Goal: Use online tool/utility: Utilize a website feature to perform a specific function

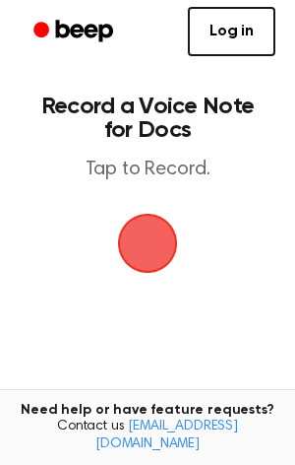
click at [140, 244] on span "button" at bounding box center [147, 242] width 109 height 109
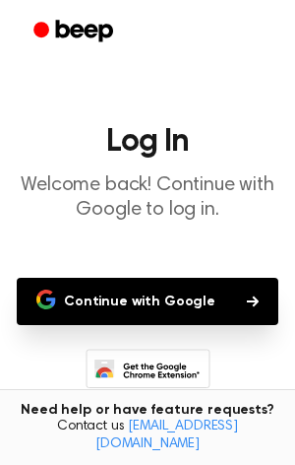
click at [155, 299] on button "Continue with Google" at bounding box center [148, 301] width 262 height 47
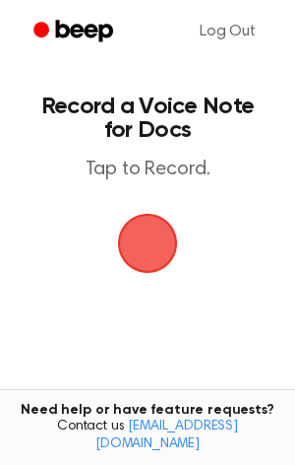
click at [138, 232] on span "button" at bounding box center [147, 242] width 109 height 109
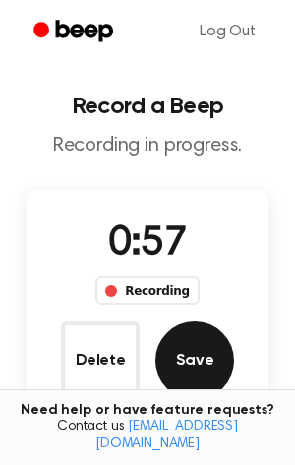
click at [184, 379] on button "Save" at bounding box center [195, 360] width 79 height 79
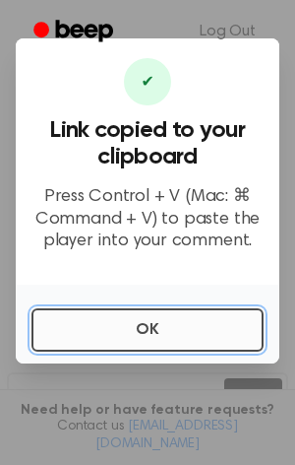
click at [172, 325] on button "OK" at bounding box center [148, 329] width 232 height 43
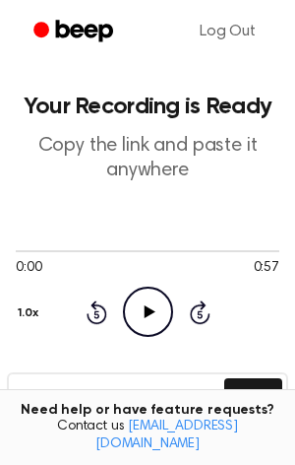
click at [161, 310] on icon "Play Audio" at bounding box center [148, 312] width 50 height 50
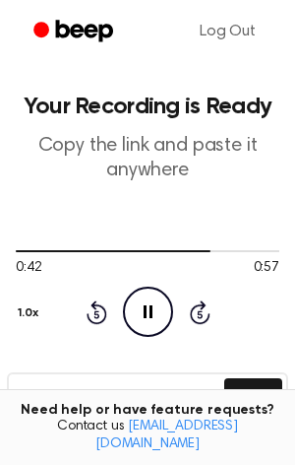
click at [141, 313] on icon "Pause Audio" at bounding box center [148, 312] width 50 height 50
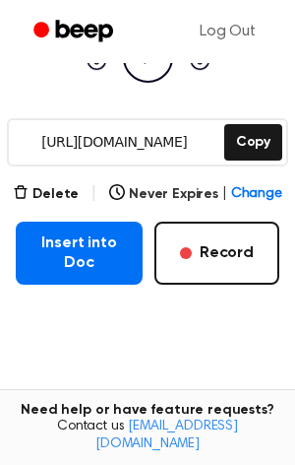
scroll to position [256, 0]
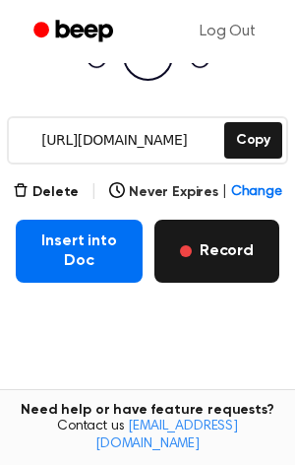
click at [245, 244] on button "Record" at bounding box center [217, 251] width 125 height 63
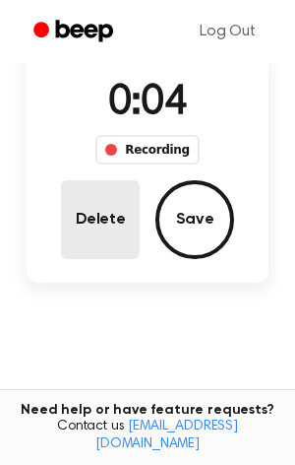
click at [130, 228] on button "Delete" at bounding box center [100, 219] width 79 height 79
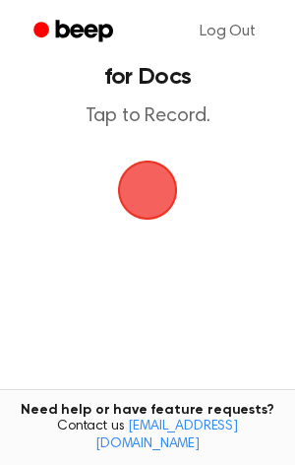
click at [147, 206] on span "button" at bounding box center [148, 190] width 110 height 110
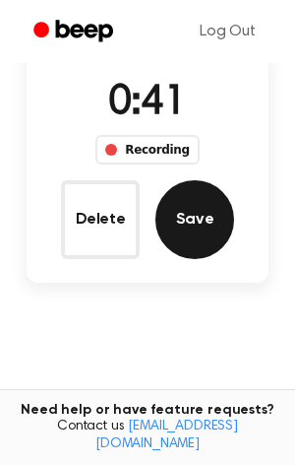
click at [173, 219] on button "Save" at bounding box center [195, 219] width 79 height 79
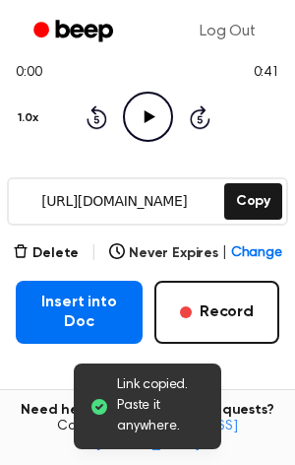
scroll to position [244, 0]
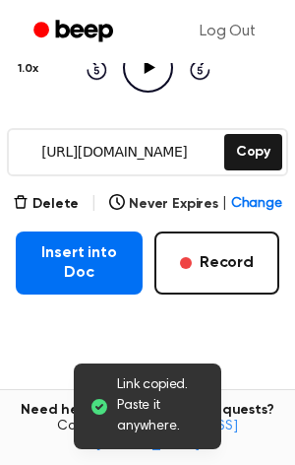
click at [143, 79] on icon "Play Audio" at bounding box center [148, 67] width 50 height 50
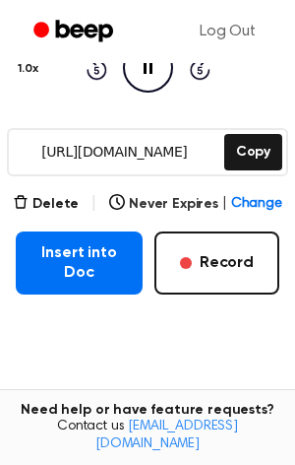
click at [61, 103] on div "0:06 0:41 Your browser does not support the [object Object] element. 1.0x Rewin…" at bounding box center [148, 45] width 264 height 150
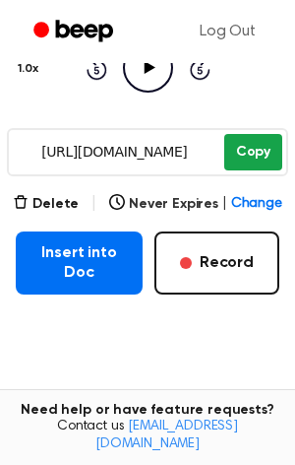
click at [265, 143] on button "Copy" at bounding box center [254, 152] width 58 height 36
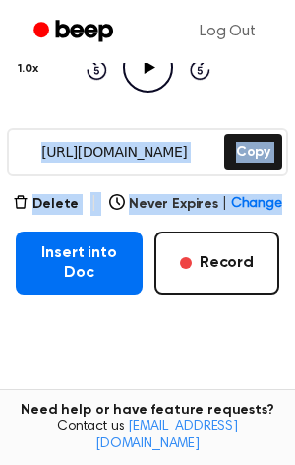
drag, startPoint x: 283, startPoint y: 201, endPoint x: 293, endPoint y: 97, distance: 105.0
click at [293, 97] on html "Log Out Your Recording is Ready Copy the link and paste it anywhere 0:41 0:41 Y…" at bounding box center [147, 189] width 295 height 867
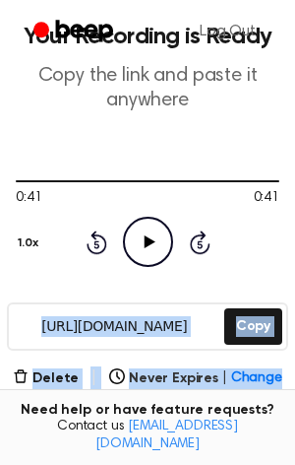
scroll to position [0, 0]
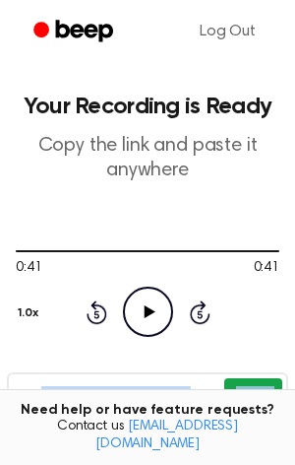
click at [257, 394] on button "Copy" at bounding box center [254, 396] width 58 height 36
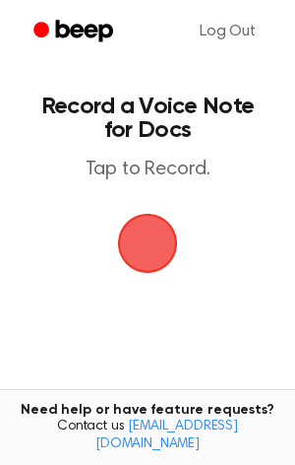
click at [172, 237] on span "button" at bounding box center [147, 242] width 101 height 101
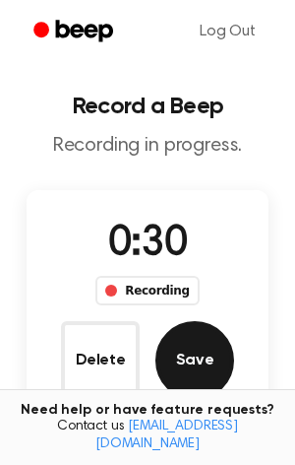
click at [209, 357] on button "Save" at bounding box center [195, 360] width 79 height 79
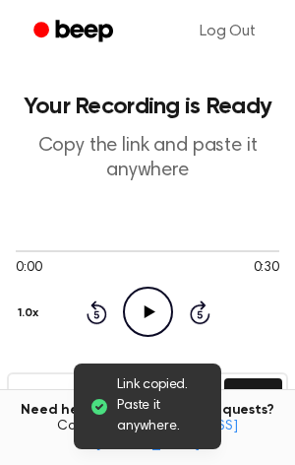
click at [155, 316] on icon "Play Audio" at bounding box center [148, 312] width 50 height 50
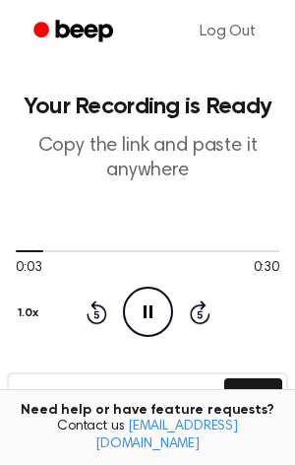
click at [155, 316] on icon "Pause Audio" at bounding box center [148, 312] width 50 height 50
click at [137, 297] on icon "Play Audio" at bounding box center [148, 312] width 50 height 50
click at [137, 297] on icon "Pause Audio" at bounding box center [148, 312] width 50 height 50
drag, startPoint x: 71, startPoint y: 247, endPoint x: 325, endPoint y: 240, distance: 254.2
click at [294, 240] on html "Log Out Your Recording is Ready Copy the link and paste it anywhere 0:05 0:30 Y…" at bounding box center [147, 433] width 295 height 867
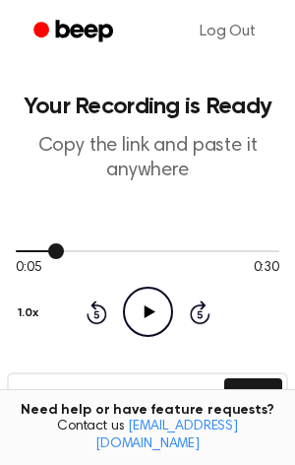
drag, startPoint x: 69, startPoint y: 255, endPoint x: 262, endPoint y: 251, distance: 193.1
click at [262, 251] on div at bounding box center [148, 250] width 264 height 16
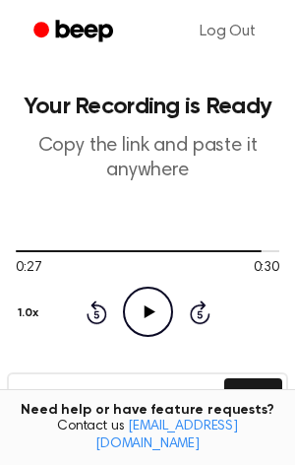
drag, startPoint x: 262, startPoint y: 248, endPoint x: 286, endPoint y: 253, distance: 24.1
click at [286, 253] on html "Log Out Your Recording is Ready Copy the link and paste it anywhere 0:27 0:30 Y…" at bounding box center [147, 433] width 295 height 867
click at [261, 396] on button "Copy" at bounding box center [254, 396] width 58 height 36
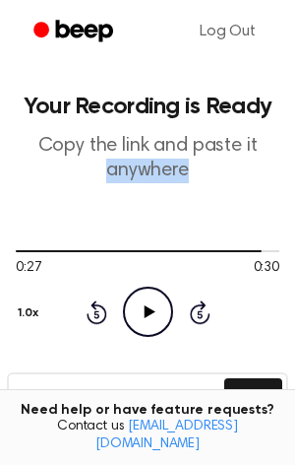
drag, startPoint x: 286, startPoint y: 147, endPoint x: 293, endPoint y: 175, distance: 29.4
click at [293, 175] on html "Log Out Your Recording is Ready Copy the link and paste it anywhere 0:27 0:30 Y…" at bounding box center [147, 433] width 295 height 867
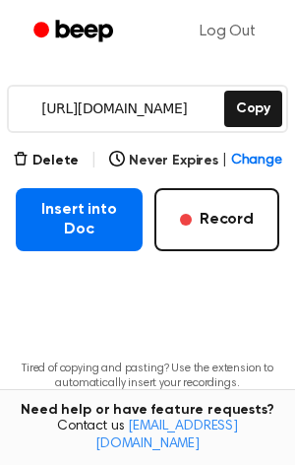
scroll to position [290, 0]
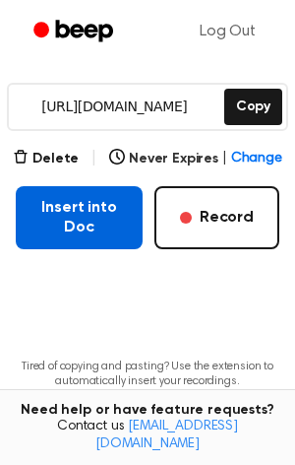
click at [57, 223] on button "Insert into Doc" at bounding box center [79, 217] width 127 height 63
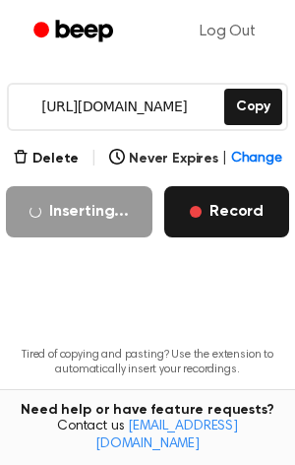
click at [248, 208] on button "Record" at bounding box center [226, 211] width 125 height 51
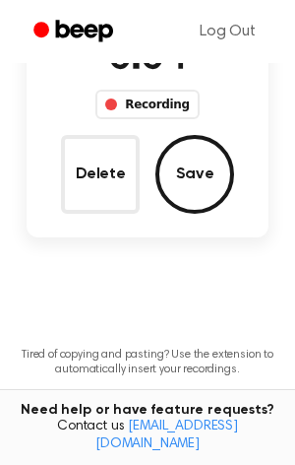
click at [260, 198] on div "0:04 Recording Delete Save" at bounding box center [148, 121] width 242 height 186
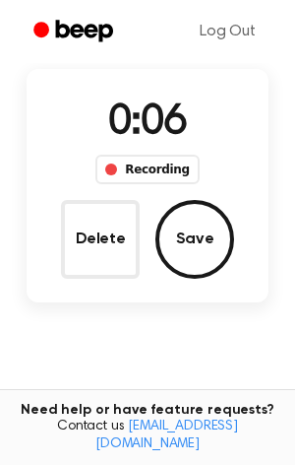
scroll to position [118, 0]
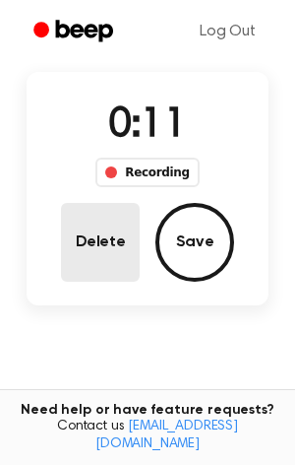
click at [121, 236] on button "Delete" at bounding box center [100, 242] width 79 height 79
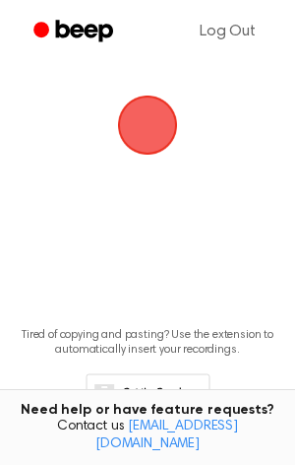
scroll to position [31, 0]
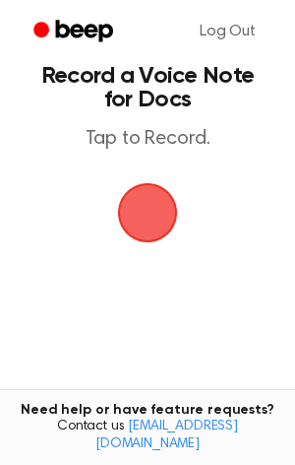
click at [141, 210] on span "button" at bounding box center [148, 213] width 110 height 110
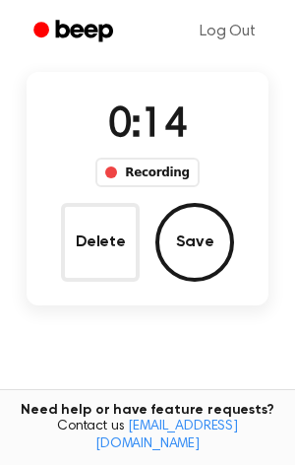
click at [21, 217] on main "Record a Beep Recording in progress. 0:14 Recording Delete Save Tired of copyin…" at bounding box center [147, 226] width 295 height 688
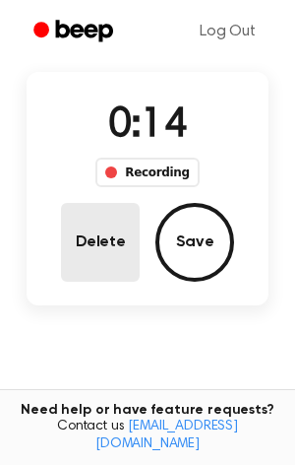
click at [93, 250] on button "Delete" at bounding box center [100, 242] width 79 height 79
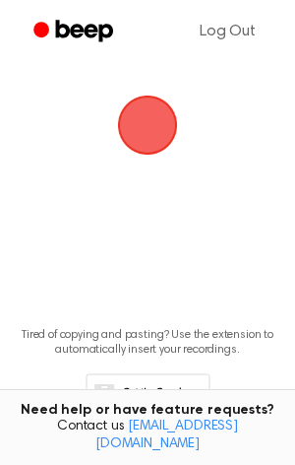
scroll to position [31, 0]
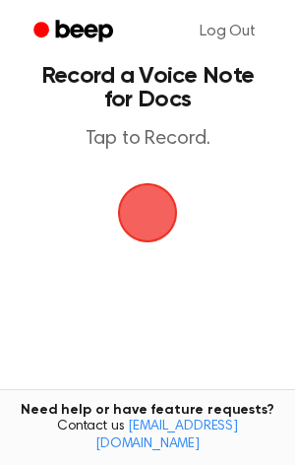
click at [150, 208] on span "button" at bounding box center [147, 212] width 95 height 95
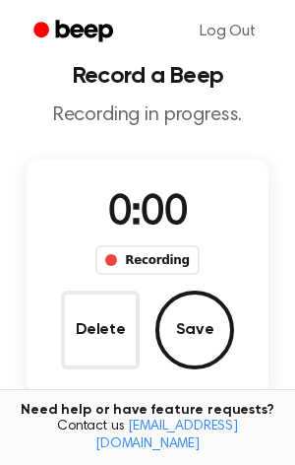
scroll to position [118, 0]
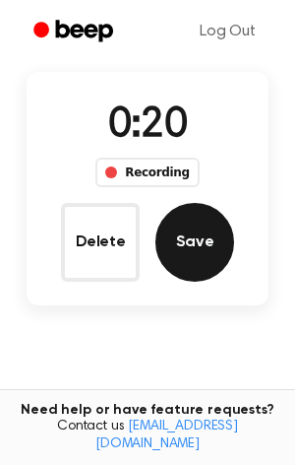
click at [201, 265] on button "Save" at bounding box center [195, 242] width 79 height 79
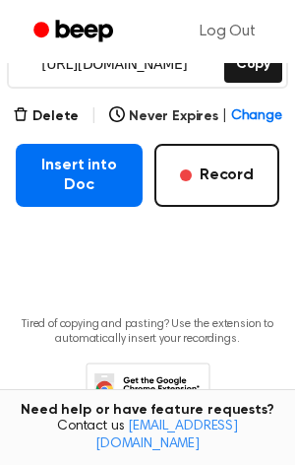
scroll to position [334, 0]
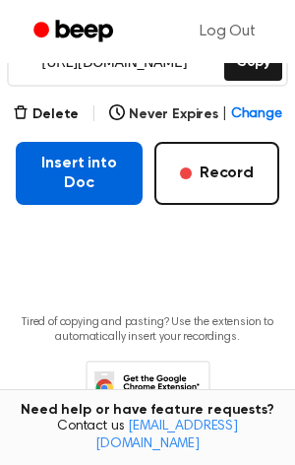
click at [115, 169] on button "Insert into Doc" at bounding box center [79, 173] width 127 height 63
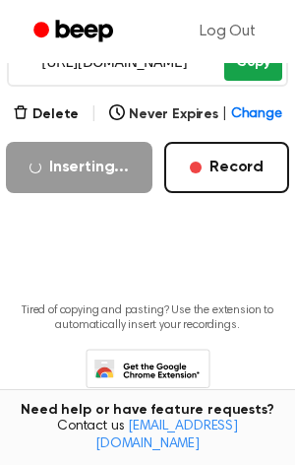
click at [231, 64] on button "Copy" at bounding box center [254, 62] width 58 height 36
